Goal: Find contact information: Find contact information

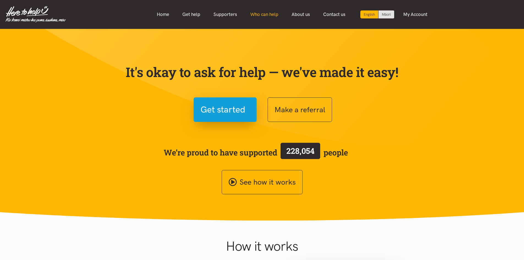
click at [262, 13] on link "Who can help" at bounding box center [263, 15] width 41 height 12
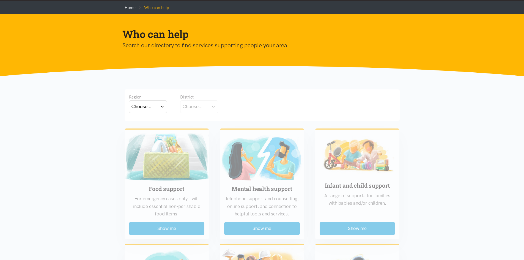
scroll to position [82, 0]
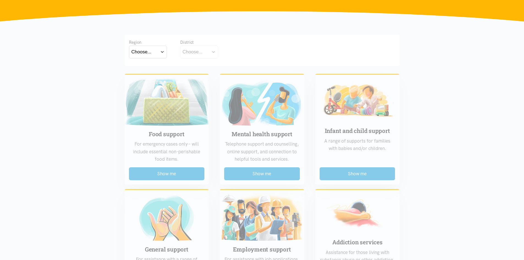
drag, startPoint x: 143, startPoint y: 48, endPoint x: 142, endPoint y: 64, distance: 16.0
click at [143, 48] on button "Choose..." at bounding box center [148, 52] width 38 height 12
click at [141, 77] on label "[GEOGRAPHIC_DATA]" at bounding box center [147, 76] width 33 height 7
click at [0, 0] on input "[GEOGRAPHIC_DATA]" at bounding box center [0, 0] width 0 height 0
click at [206, 48] on button "Choose..." at bounding box center [207, 52] width 55 height 12
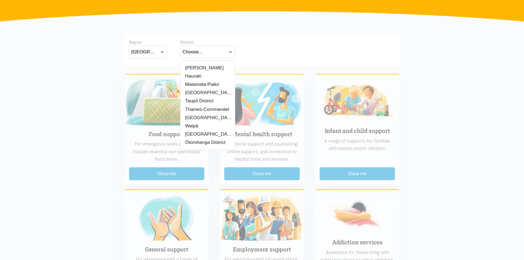
click at [201, 102] on label "Taupō District" at bounding box center [197, 100] width 31 height 7
click at [0, 0] on input "Taupō District" at bounding box center [0, 0] width 0 height 0
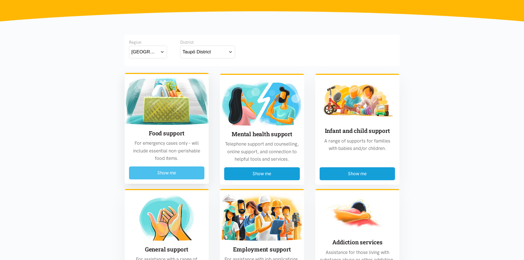
click at [167, 170] on button "Show me" at bounding box center [167, 172] width 76 height 13
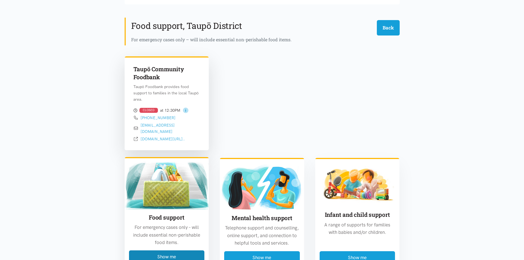
scroll to position [162, 0]
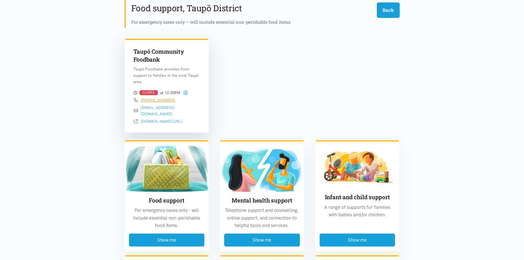
click at [156, 99] on link "[PHONE_NUMBER]" at bounding box center [157, 100] width 35 height 5
